Goal: Transaction & Acquisition: Purchase product/service

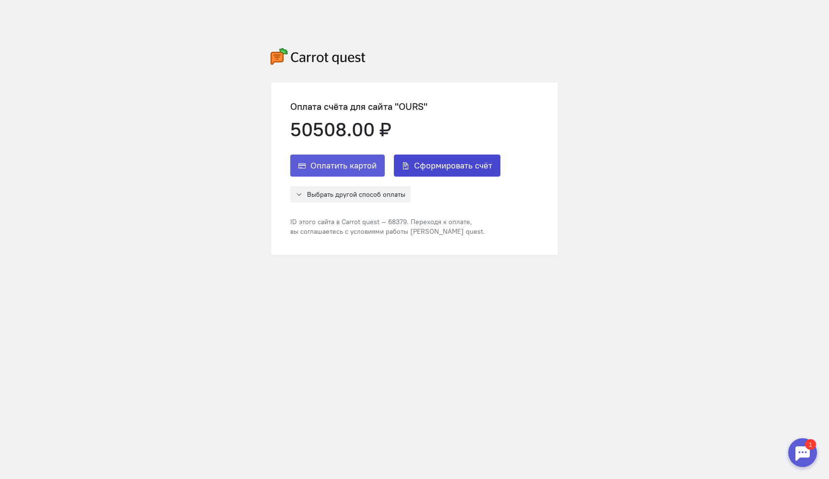
click at [447, 165] on span "Сформировать счёт" at bounding box center [453, 166] width 78 height 12
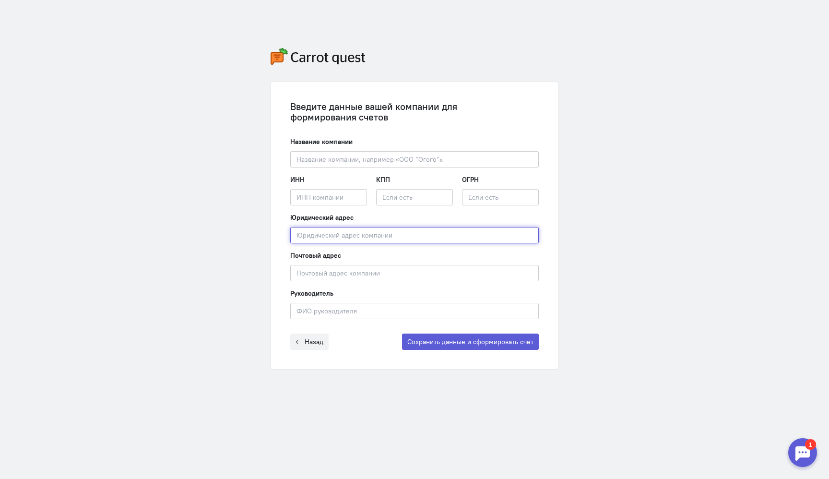
click at [416, 233] on input "text" at bounding box center [414, 235] width 249 height 16
click at [427, 216] on div "Юридический адрес Введите юридический адрес компании" at bounding box center [414, 228] width 249 height 31
click at [425, 163] on input "text" at bounding box center [414, 159] width 249 height 16
click at [423, 132] on div "Введите данные вашей компании для формирования счетов Название компании Введите…" at bounding box center [414, 225] width 249 height 249
drag, startPoint x: 402, startPoint y: 116, endPoint x: 311, endPoint y: 101, distance: 91.5
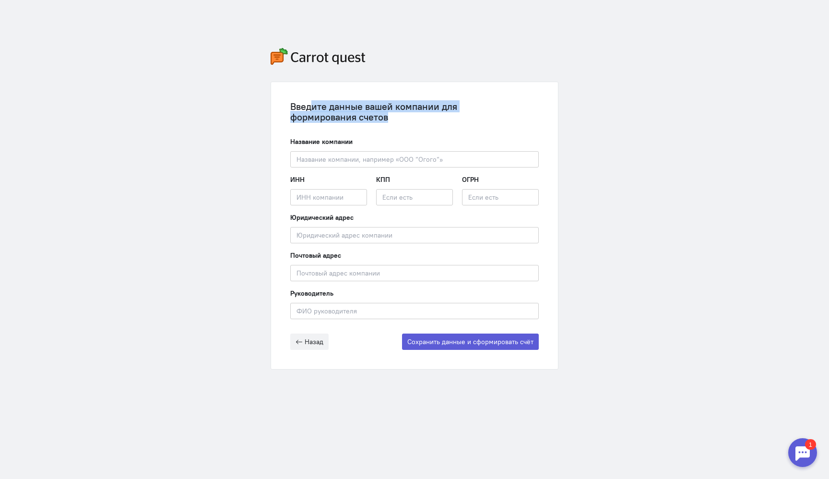
click at [311, 101] on div "Введите данные вашей компании для формирования счетов" at bounding box center [414, 111] width 249 height 21
drag, startPoint x: 311, startPoint y: 101, endPoint x: 331, endPoint y: 105, distance: 20.1
click at [331, 105] on div "Введите данные вашей компании для формирования счетов" at bounding box center [414, 111] width 249 height 21
